Goal: Task Accomplishment & Management: Manage account settings

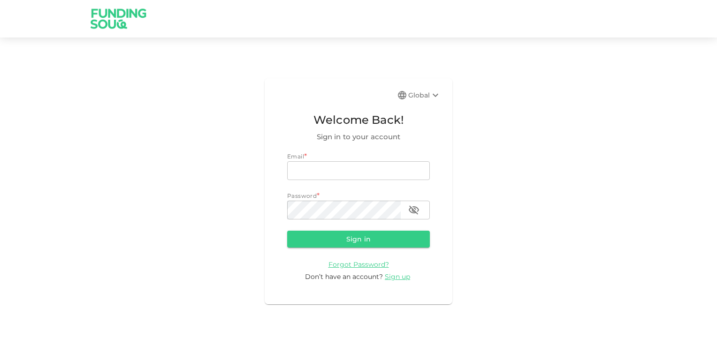
click at [310, 168] on input "email" at bounding box center [358, 170] width 143 height 19
type input "rpn_nair@hotmail.com"
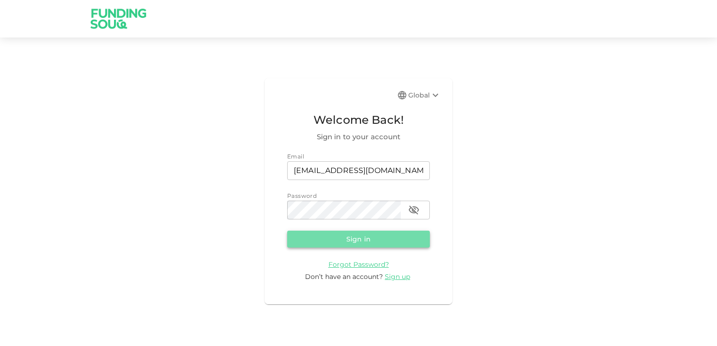
click at [364, 239] on button "Sign in" at bounding box center [358, 239] width 143 height 17
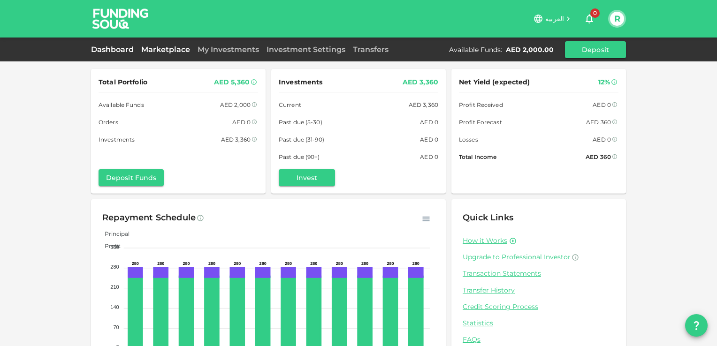
click at [163, 45] on link "Marketplace" at bounding box center [165, 49] width 56 height 9
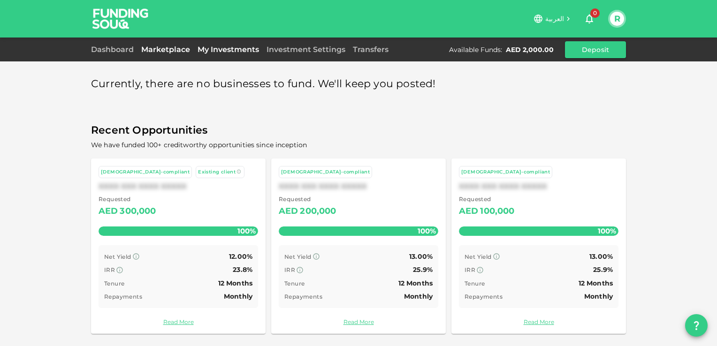
click at [233, 49] on link "My Investments" at bounding box center [228, 49] width 69 height 9
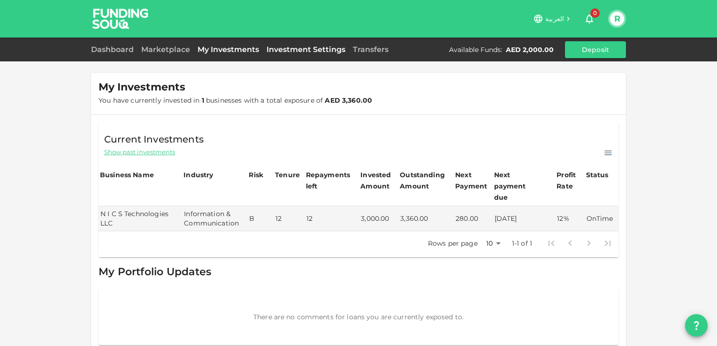
click at [317, 48] on link "Investment Settings" at bounding box center [306, 49] width 86 height 9
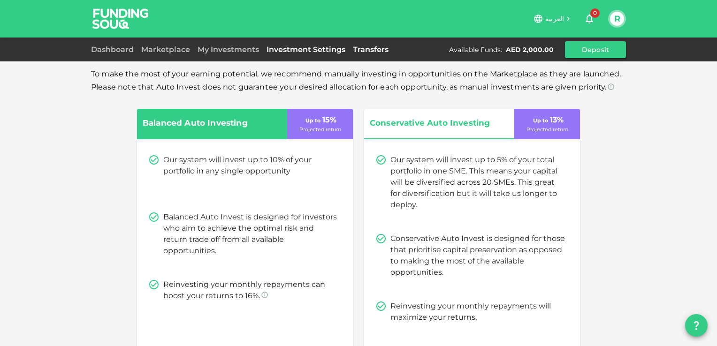
click at [366, 47] on link "Transfers" at bounding box center [370, 49] width 43 height 9
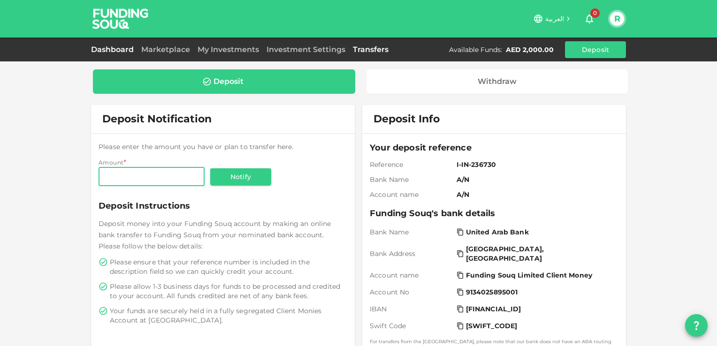
click at [126, 49] on link "Dashboard" at bounding box center [114, 49] width 46 height 9
